Goal: Navigation & Orientation: Find specific page/section

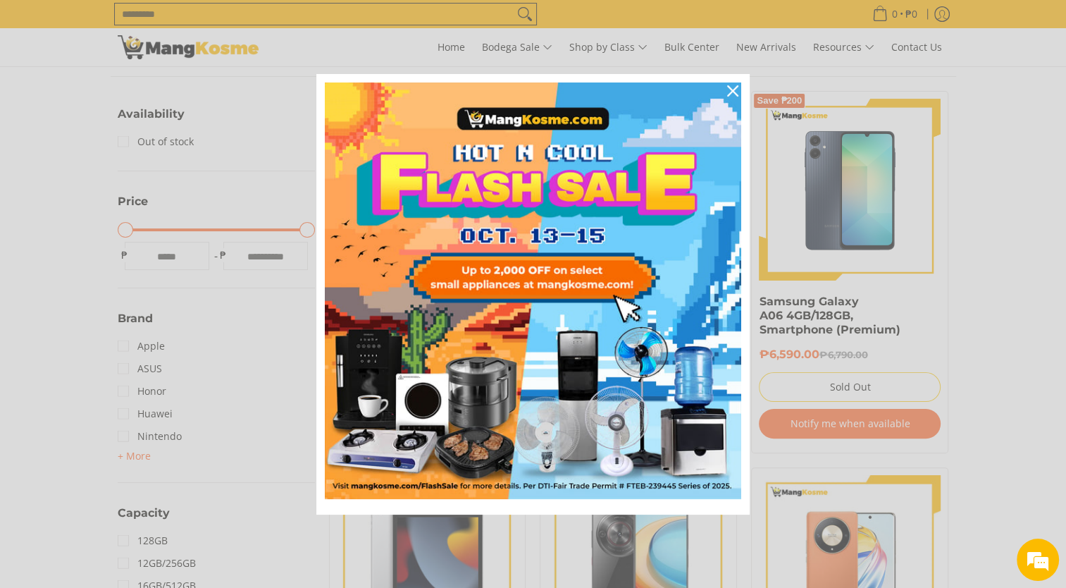
scroll to position [293, 0]
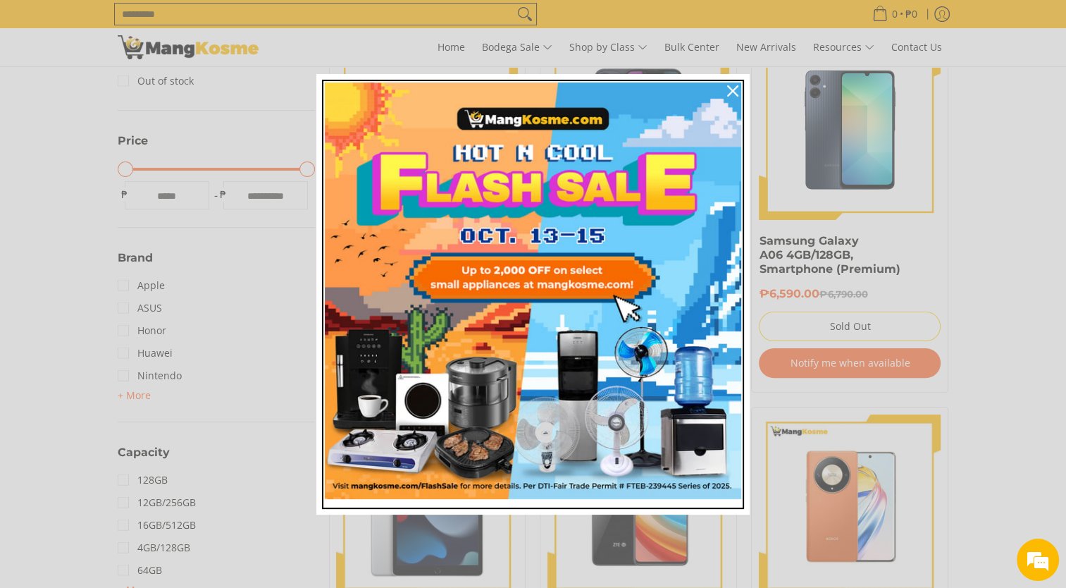
click at [569, 278] on img "Marketing offer form" at bounding box center [533, 290] width 416 height 416
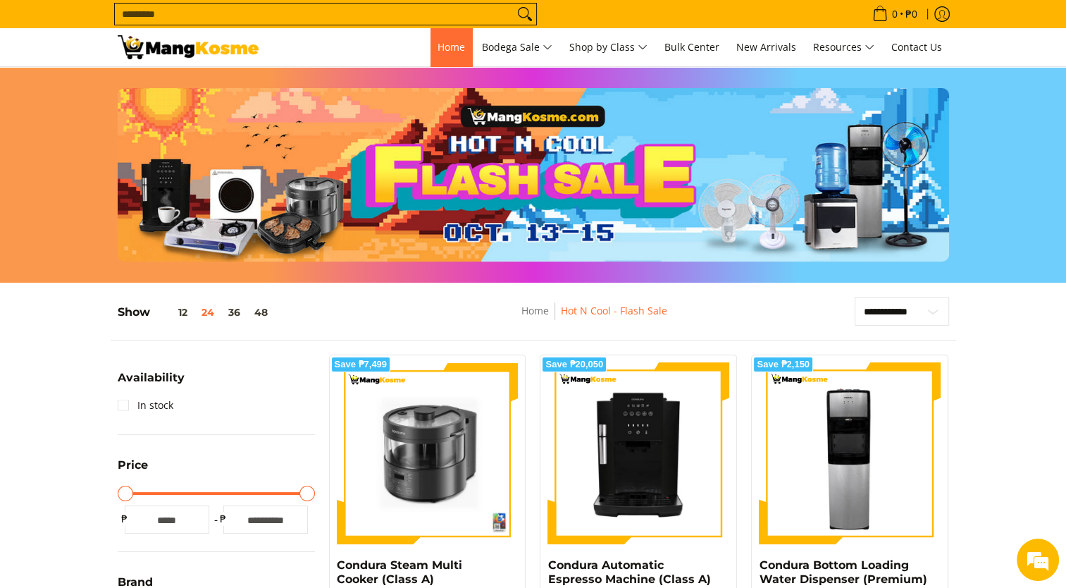
click at [431, 54] on link "Home" at bounding box center [452, 47] width 42 height 38
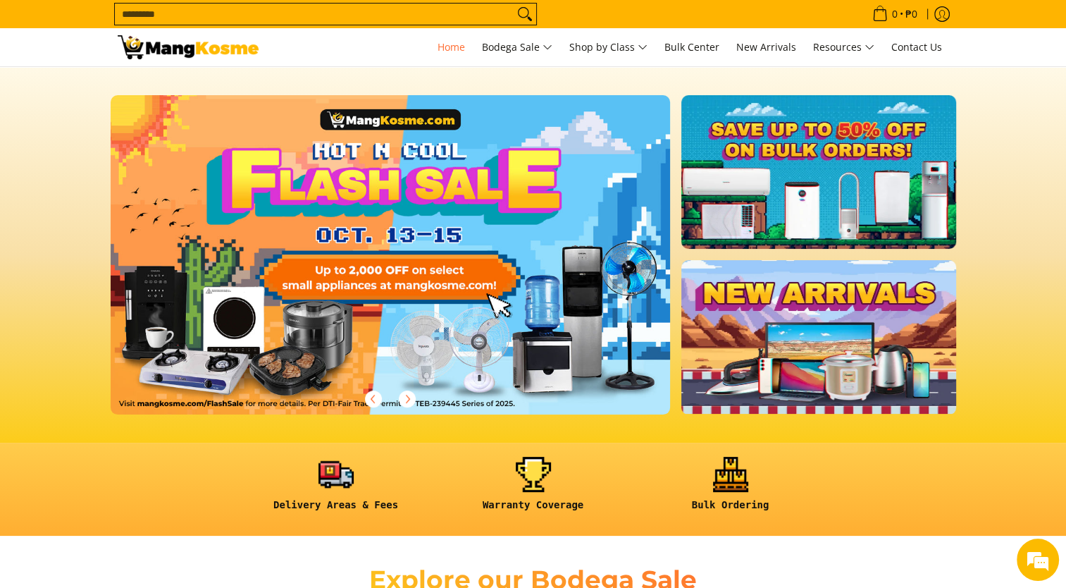
click at [936, 199] on link at bounding box center [818, 172] width 274 height 154
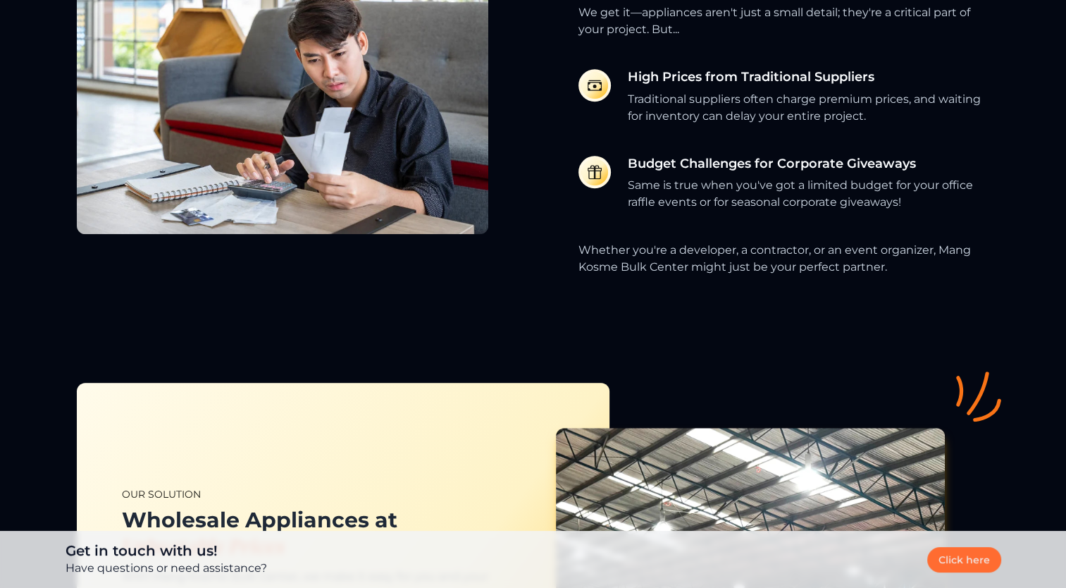
scroll to position [669, 0]
